Goal: Information Seeking & Learning: Learn about a topic

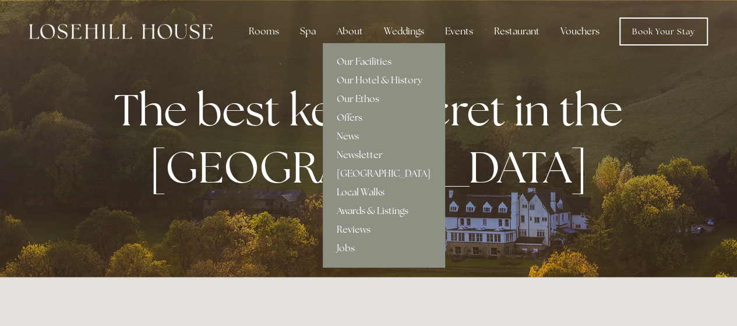
click at [361, 189] on link "Local Walks" at bounding box center [384, 192] width 122 height 19
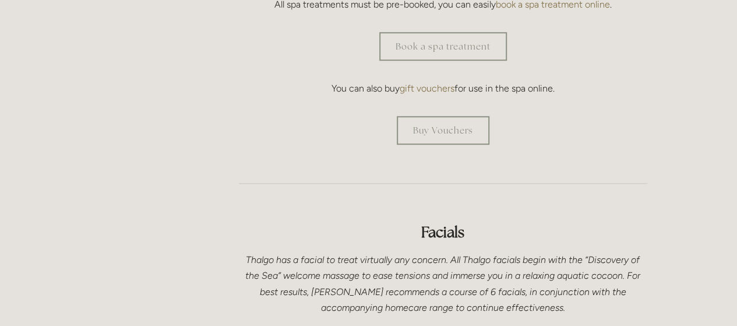
scroll to position [531, 0]
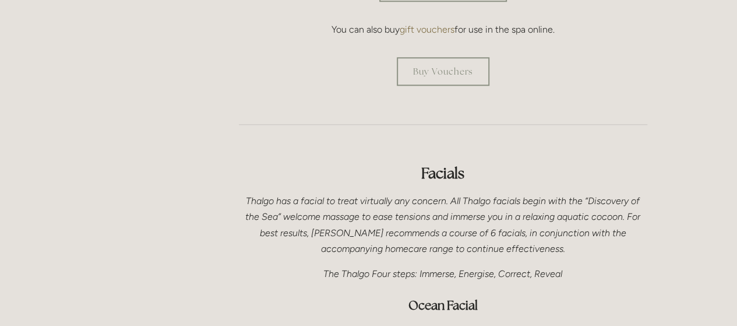
click at [299, 199] on em "Thalgo has a facial to treat virtually any concern. All Thalgo facials begin wi…" at bounding box center [443, 224] width 397 height 59
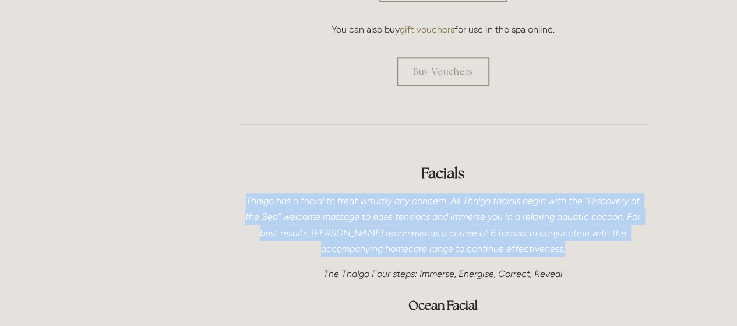
click at [299, 199] on em "Thalgo has a facial to treat virtually any concern. All Thalgo facials begin wi…" at bounding box center [443, 224] width 397 height 59
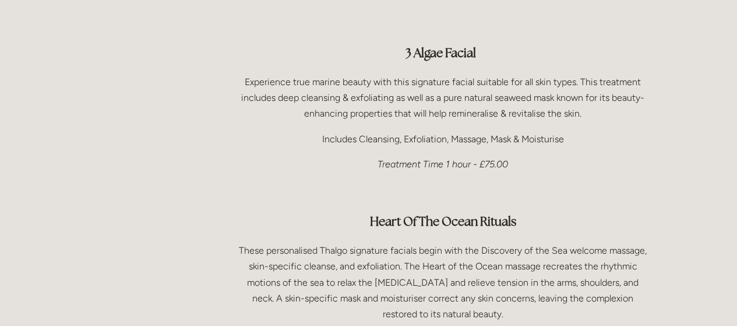
scroll to position [926, 0]
click at [440, 246] on p "These personalised Thalgo signature facials begin with the Discovery of the Sea…" at bounding box center [443, 281] width 408 height 79
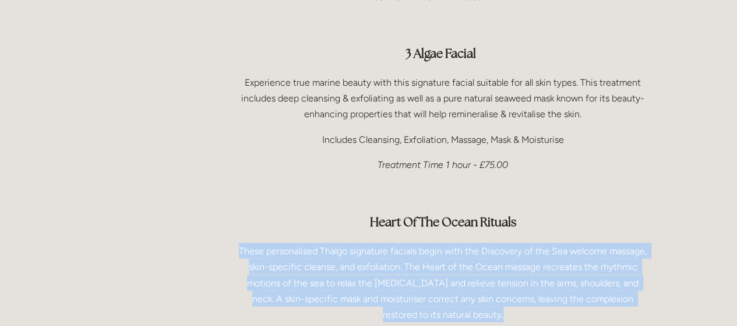
click at [440, 246] on p "These personalised Thalgo signature facials begin with the Discovery of the Sea…" at bounding box center [443, 281] width 408 height 79
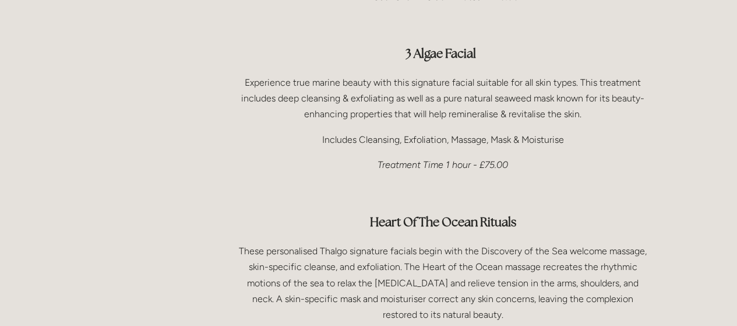
click at [440, 246] on p "These personalised Thalgo signature facials begin with the Discovery of the Sea…" at bounding box center [443, 281] width 408 height 79
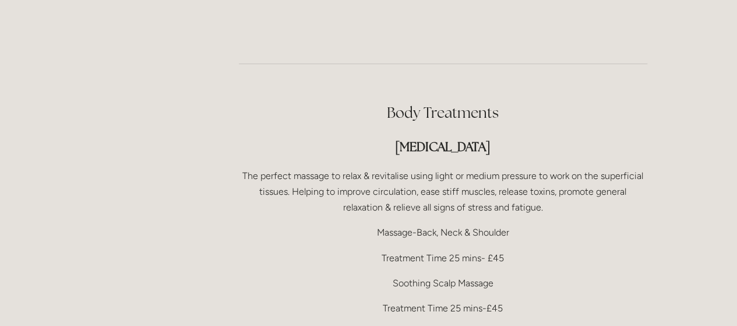
scroll to position [2207, 0]
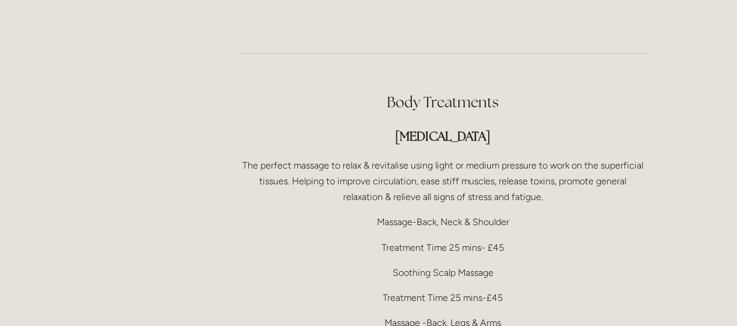
click at [452, 239] on p "Treatment Time 25 mins- £45" at bounding box center [443, 247] width 408 height 16
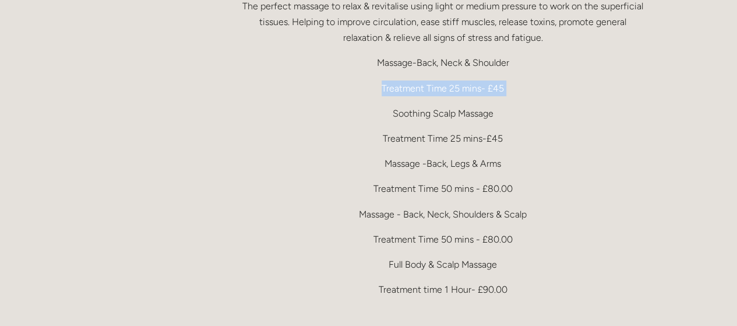
scroll to position [2365, 0]
click at [416, 157] on p "Massage -Back, Legs & Arms" at bounding box center [443, 165] width 408 height 16
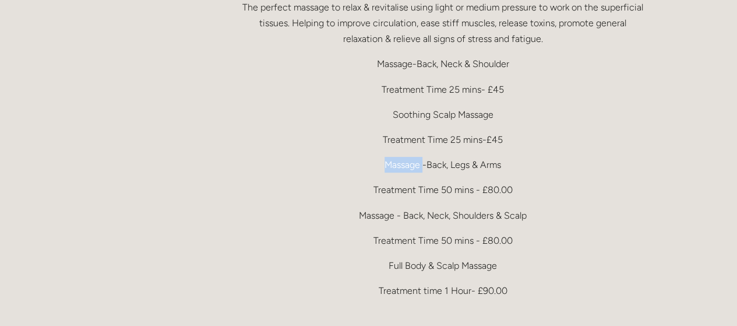
click at [416, 157] on p "Massage -Back, Legs & Arms" at bounding box center [443, 165] width 408 height 16
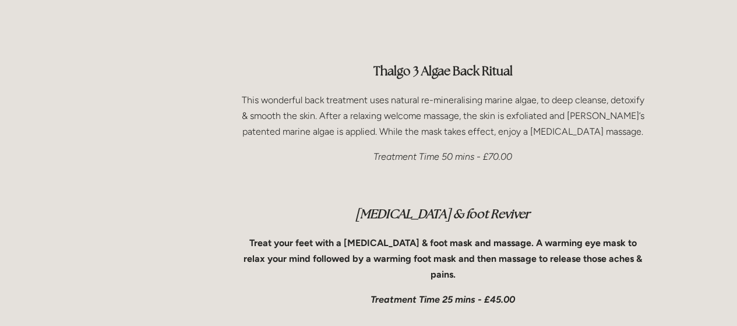
scroll to position [2666, 0]
click at [398, 109] on p "This wonderful back treatment uses natural re-mineralising marine algae, to dee…" at bounding box center [443, 117] width 408 height 48
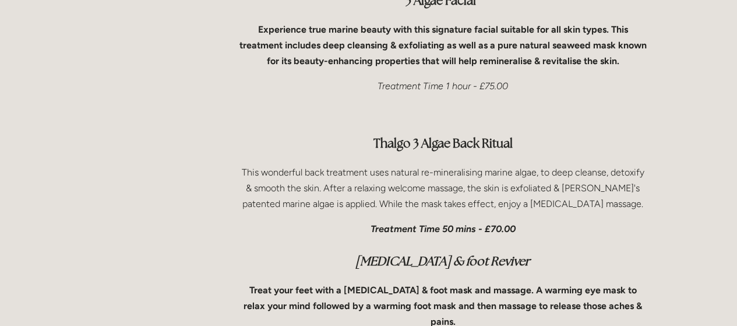
scroll to position [3808, 0]
click at [428, 136] on strong "Thalgo 3 Algae Back Ritual" at bounding box center [442, 144] width 139 height 16
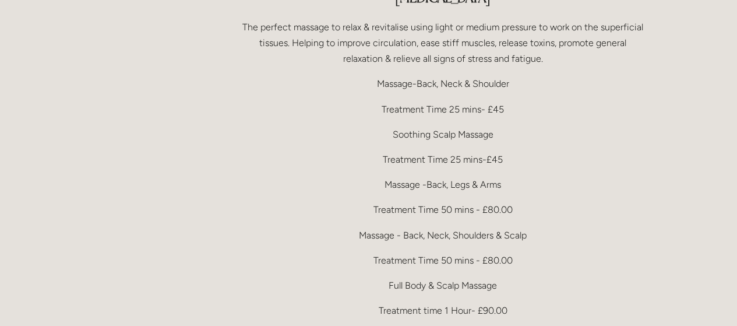
scroll to position [2345, 0]
